Goal: Information Seeking & Learning: Learn about a topic

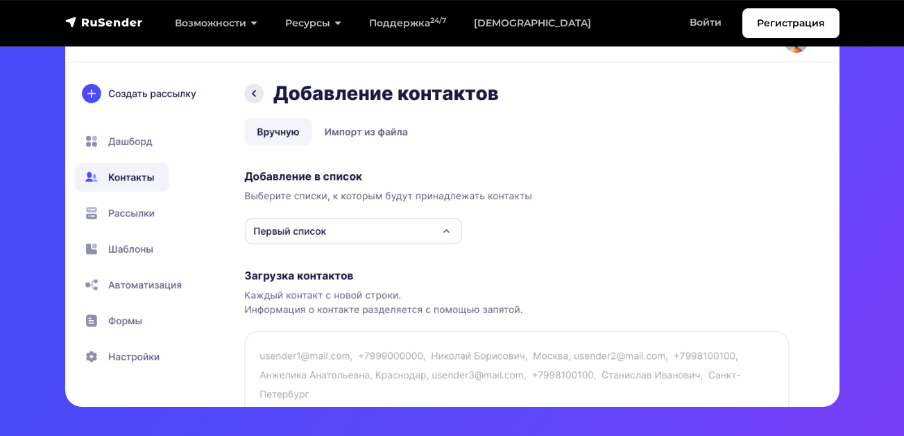
scroll to position [486, 0]
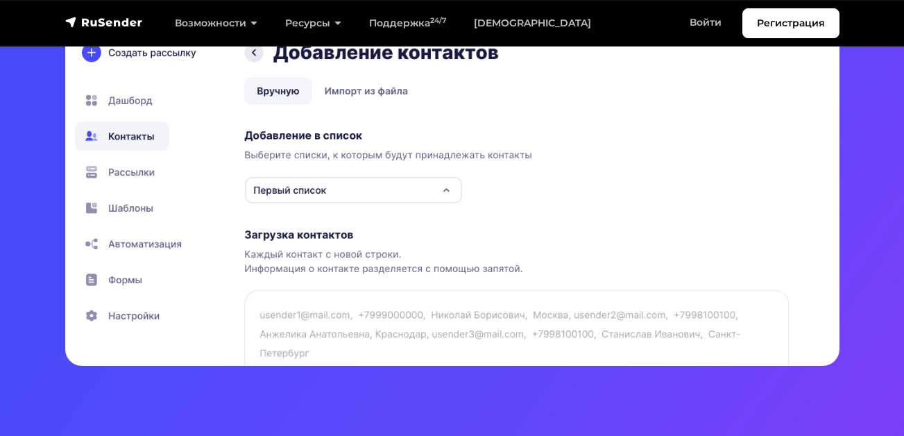
click at [342, 87] on img at bounding box center [452, 156] width 775 height 419
click at [357, 92] on img at bounding box center [452, 156] width 775 height 419
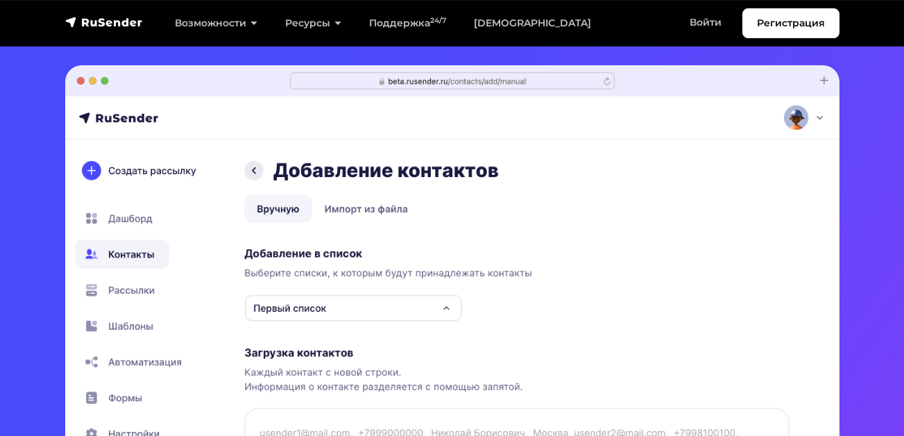
scroll to position [416, 0]
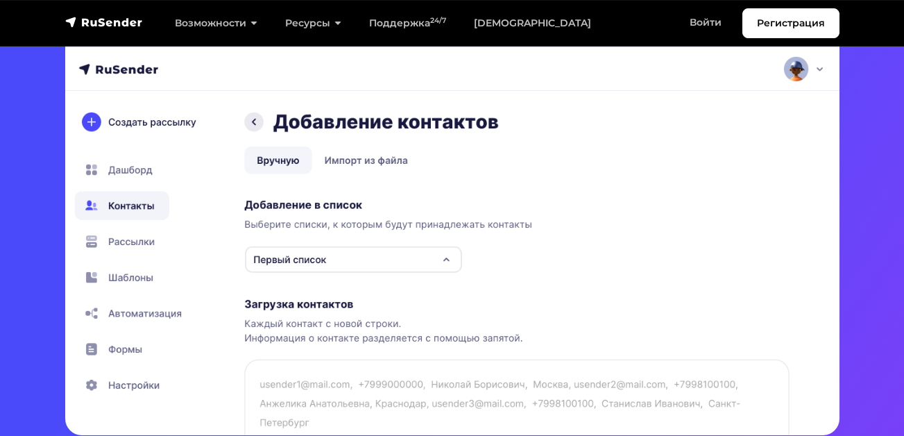
click at [128, 279] on img at bounding box center [452, 226] width 775 height 419
drag, startPoint x: 134, startPoint y: 278, endPoint x: 151, endPoint y: 273, distance: 17.8
click at [135, 278] on img at bounding box center [452, 226] width 775 height 419
click at [369, 164] on img at bounding box center [452, 226] width 775 height 419
click at [369, 162] on img at bounding box center [452, 226] width 775 height 419
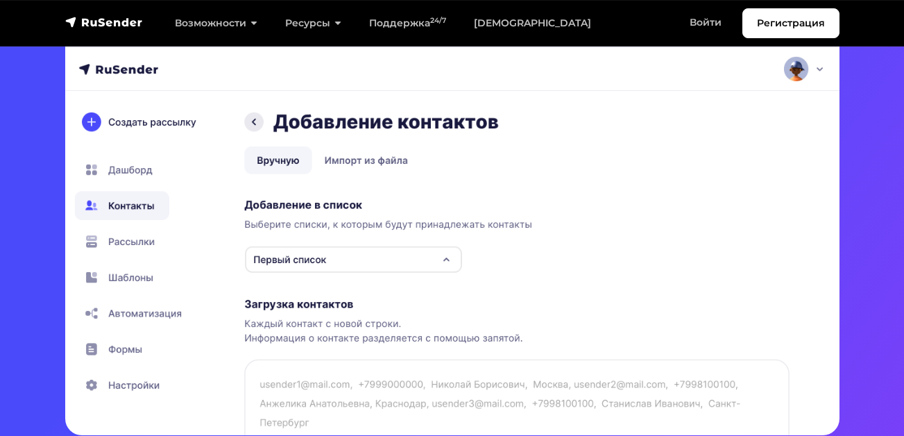
click at [369, 161] on img at bounding box center [452, 226] width 775 height 419
click at [369, 160] on img at bounding box center [452, 226] width 775 height 419
click at [248, 124] on img at bounding box center [452, 226] width 775 height 419
click at [254, 122] on img at bounding box center [452, 226] width 775 height 419
